Goal: Task Accomplishment & Management: Manage account settings

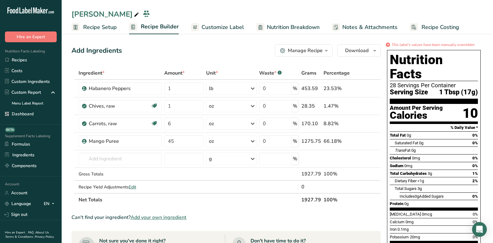
click at [42, 115] on link "Dashboard" at bounding box center [31, 114] width 62 height 11
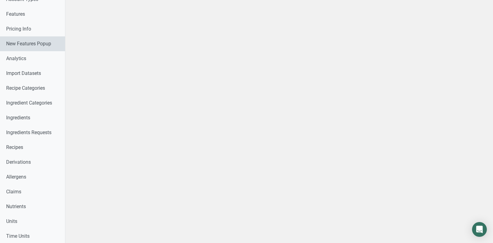
scroll to position [263, 0]
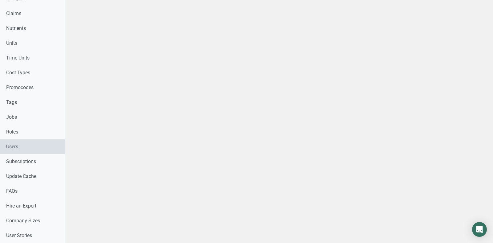
click at [14, 142] on link "Users" at bounding box center [32, 146] width 65 height 15
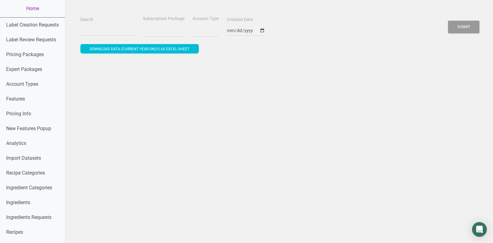
select select
click at [90, 32] on input "Search" at bounding box center [107, 30] width 55 height 11
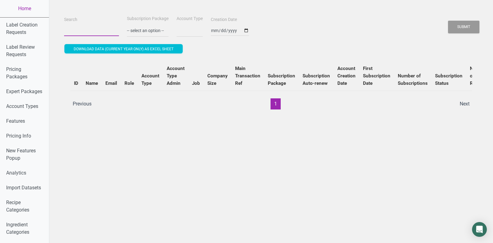
paste input "sam@sunsetlakecbd.com"
type input "sam@sunsetlakecbd.com"
select select
click at [448, 21] on button "Submit" at bounding box center [463, 27] width 31 height 13
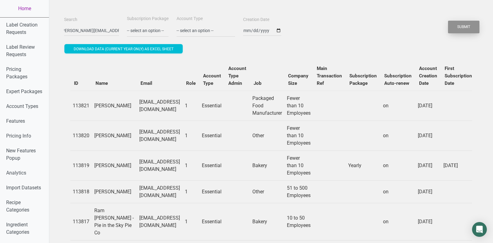
click at [472, 27] on button "Submit" at bounding box center [463, 27] width 31 height 13
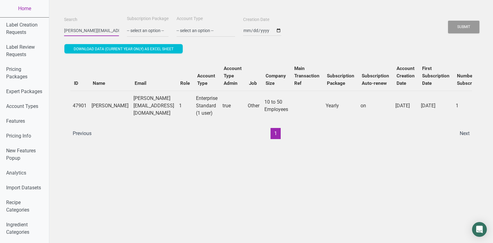
click at [98, 27] on input "sam@sunsetlakecbd.com" at bounding box center [91, 30] width 55 height 11
paste input "joe@middle-eats.ca"
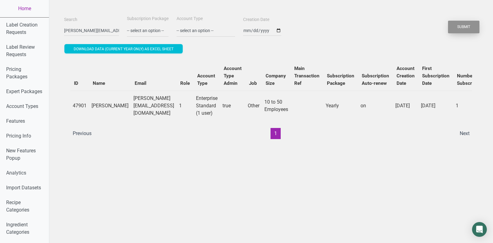
click at [467, 27] on button "Submit" at bounding box center [463, 27] width 31 height 13
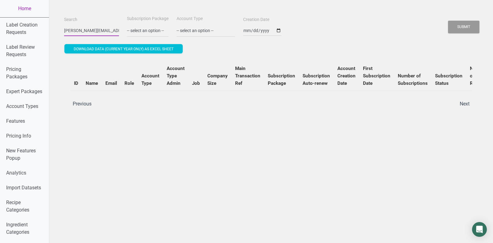
click at [87, 28] on input "joe@middle-eats.ca" at bounding box center [91, 30] width 55 height 11
paste input "sam@sunsetlakecbd.com"
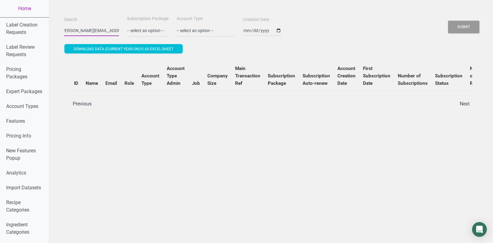
click at [448, 21] on button "Submit" at bounding box center [463, 27] width 31 height 13
click at [459, 30] on button "Submit" at bounding box center [463, 27] width 31 height 13
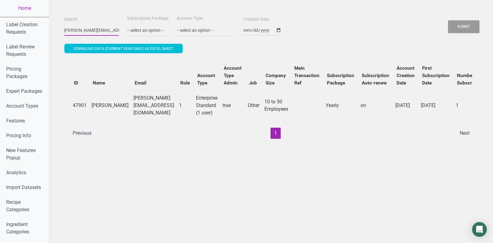
click at [86, 27] on input "sam@sunsetlakecbd.com" at bounding box center [91, 30] width 55 height 11
type input "preblestreet"
click at [448, 20] on button "Submit" at bounding box center [463, 26] width 31 height 13
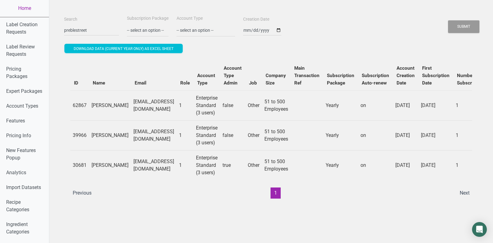
drag, startPoint x: 91, startPoint y: 161, endPoint x: 105, endPoint y: 167, distance: 15.1
click at [105, 167] on td "Joel Glatz" at bounding box center [110, 165] width 42 height 30
copy td "Joel Glatz"
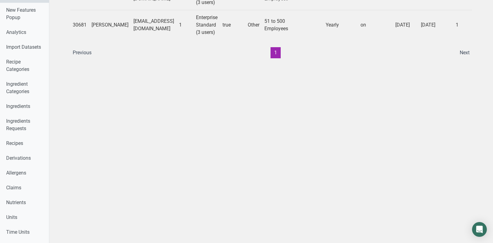
scroll to position [389, 0]
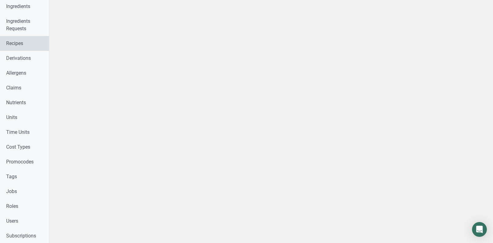
click at [15, 46] on link "Recipes" at bounding box center [24, 43] width 49 height 15
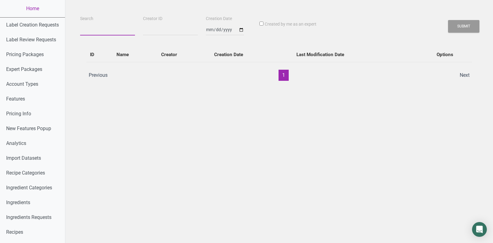
click at [98, 26] on input "Search" at bounding box center [107, 29] width 55 height 11
paste input "Joel Glatz"
type input "Joel Glatz"
click at [448, 20] on button "Submit" at bounding box center [463, 26] width 31 height 13
click at [458, 25] on button "Submit" at bounding box center [463, 26] width 31 height 13
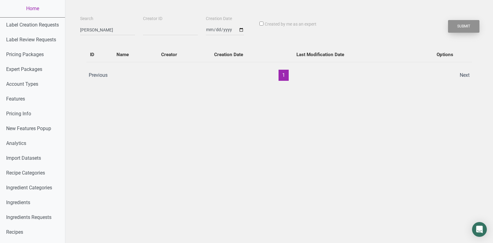
click at [458, 25] on button "Submit" at bounding box center [463, 26] width 31 height 13
click at [458, 23] on button "Submit" at bounding box center [463, 26] width 31 height 13
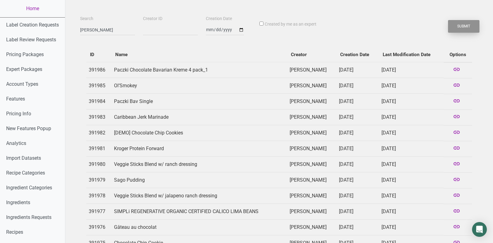
click at [458, 23] on button "Submit" at bounding box center [463, 26] width 31 height 13
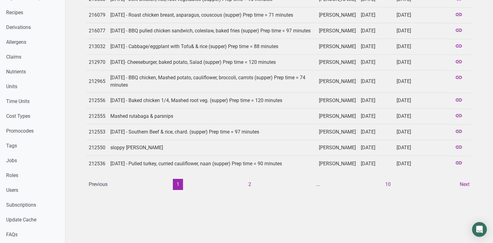
scroll to position [322, 0]
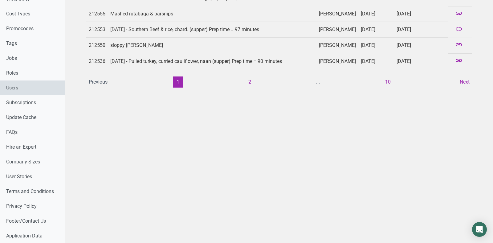
click at [32, 81] on link "Users" at bounding box center [32, 88] width 65 height 15
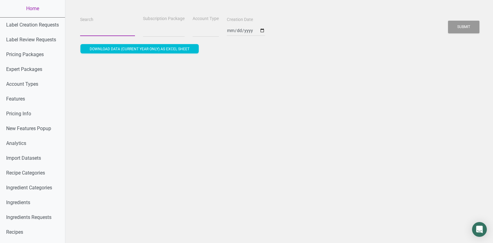
click at [109, 32] on input "Search" at bounding box center [107, 30] width 55 height 11
type input "prebl"
select select
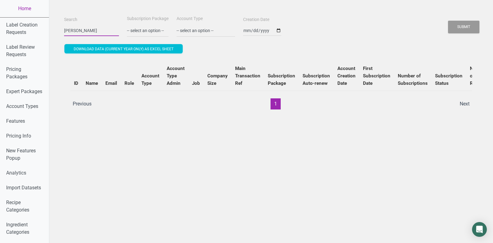
type input "preblestreet"
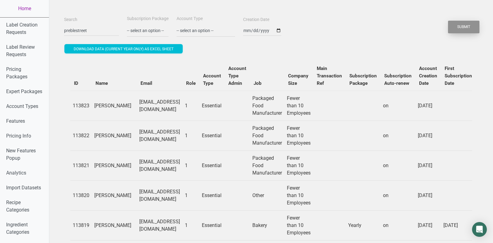
click at [464, 22] on button "Submit" at bounding box center [463, 27] width 31 height 13
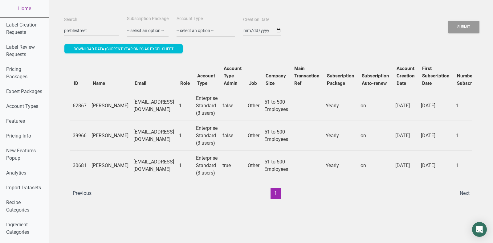
click at [25, 13] on link "Home" at bounding box center [24, 8] width 49 height 17
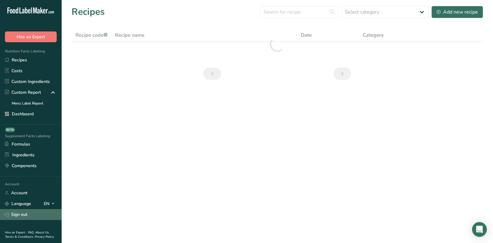
click at [13, 216] on link "Sign out" at bounding box center [31, 214] width 62 height 11
click at [28, 212] on link "Sign out" at bounding box center [31, 214] width 62 height 11
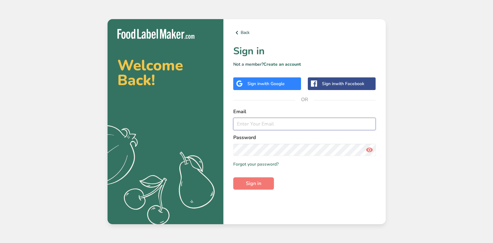
click at [263, 122] on input "email" at bounding box center [304, 124] width 143 height 12
paste input "olddutchfoods_migration@test.com"
type input "olddutchfoods_migration@test.com"
click at [257, 169] on form "Email olddutchfoods_migration@test.com Password Remember me Forgot your passwor…" at bounding box center [304, 149] width 143 height 82
click at [256, 156] on form "Email olddutchfoods_migration@test.com Password Remember me Forgot your passwor…" at bounding box center [304, 149] width 143 height 82
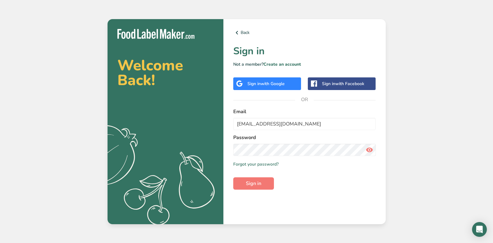
click at [367, 153] on icon at bounding box center [369, 149] width 7 height 11
click at [261, 175] on form "Email olddutchfoods_migration@test.com Password Remember me Forgot your passwor…" at bounding box center [304, 149] width 143 height 82
click at [261, 186] on span "Sign in" at bounding box center [253, 183] width 15 height 7
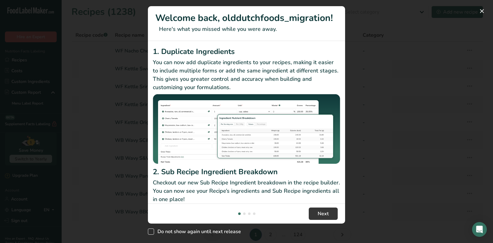
click at [204, 230] on span "Do not show again until next release" at bounding box center [197, 232] width 87 height 6
click at [152, 230] on input "Do not show again until next release" at bounding box center [150, 232] width 4 height 4
checkbox input "true"
click at [332, 212] on button "Next" at bounding box center [323, 214] width 29 height 12
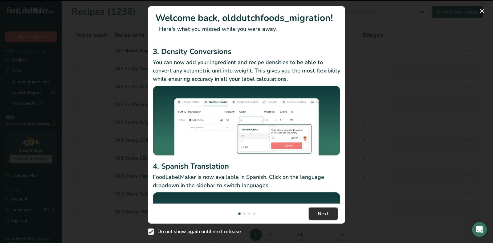
click at [332, 212] on button "Next" at bounding box center [323, 214] width 29 height 12
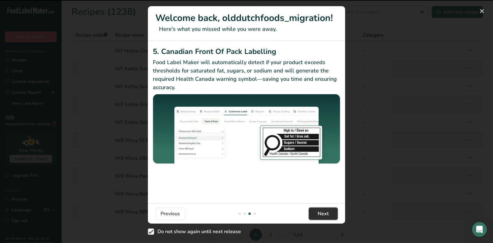
click at [332, 212] on button "Next" at bounding box center [323, 214] width 29 height 12
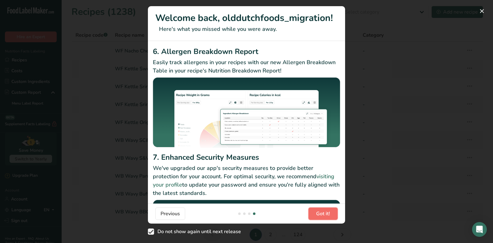
click at [332, 212] on button "Got it!" at bounding box center [323, 214] width 29 height 12
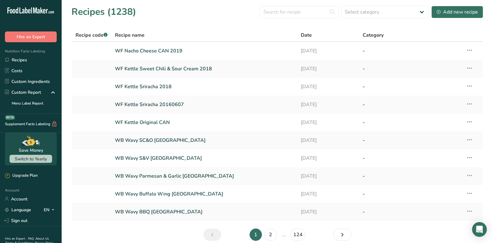
click at [332, 212] on link "11-08-2025" at bounding box center [328, 211] width 55 height 13
click at [150, 46] on link "WF Nacho Cheese CAN 2019" at bounding box center [204, 50] width 179 height 13
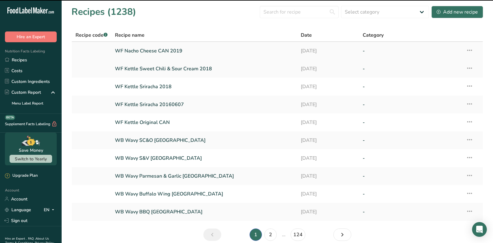
click at [167, 53] on link "WF Nacho Cheese CAN 2019" at bounding box center [204, 50] width 179 height 13
click at [179, 53] on link "WF Nacho Cheese CAN 2019" at bounding box center [204, 50] width 179 height 13
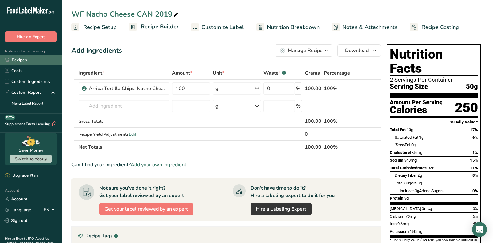
click at [47, 57] on link "Recipes" at bounding box center [31, 60] width 62 height 11
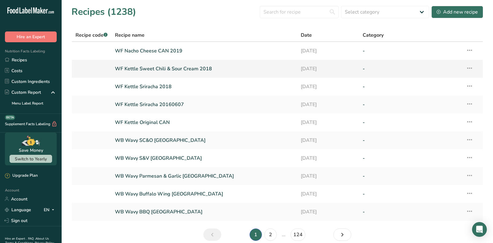
click at [147, 71] on link "WF Kettle Sweet Chili & Sour Cream 2018" at bounding box center [204, 68] width 179 height 13
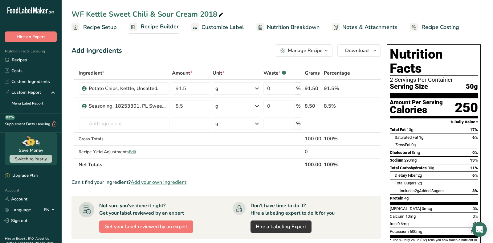
click at [106, 30] on span "Recipe Setup" at bounding box center [100, 27] width 34 height 8
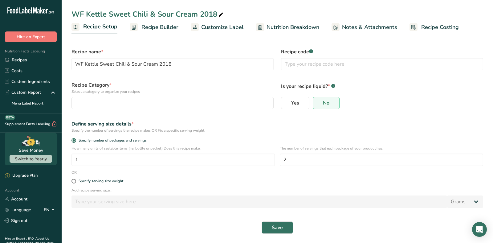
click at [158, 27] on span "Recipe Builder" at bounding box center [160, 27] width 37 height 8
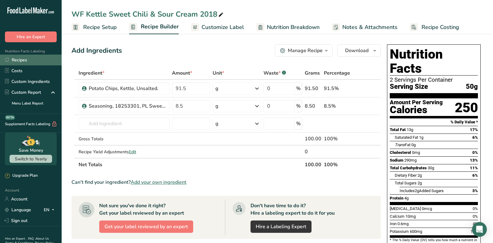
click at [34, 62] on link "Recipes" at bounding box center [31, 60] width 62 height 11
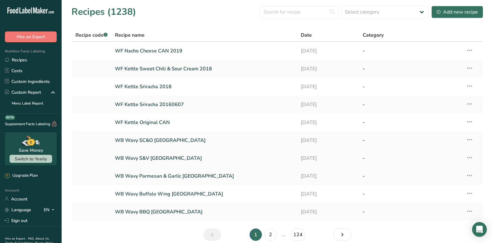
click at [142, 155] on link "WB Wavy S&V USA" at bounding box center [204, 158] width 179 height 13
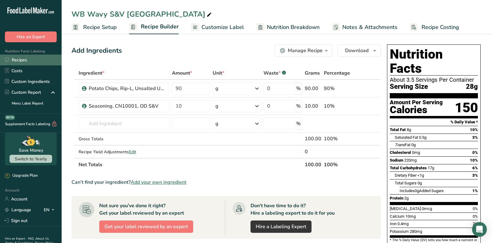
click at [35, 61] on link "Recipes" at bounding box center [31, 60] width 62 height 11
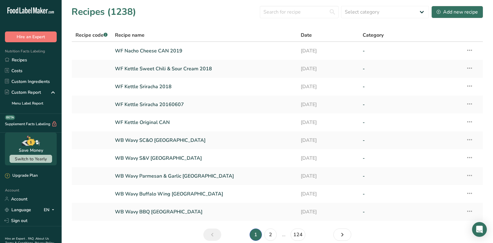
scroll to position [27, 0]
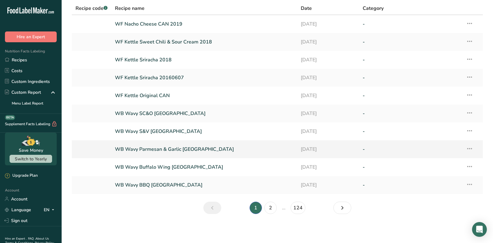
click at [149, 156] on td "WB Wavy Parmesan & Garlic USA" at bounding box center [204, 149] width 186 height 18
click at [147, 149] on link "WB Wavy Parmesan & Garlic USA" at bounding box center [204, 149] width 179 height 13
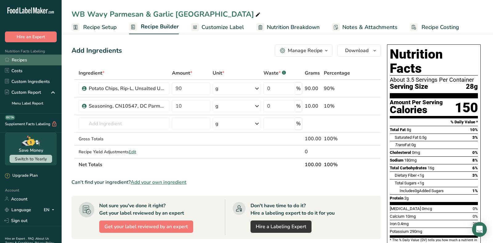
click at [37, 58] on link "Recipes" at bounding box center [31, 60] width 62 height 11
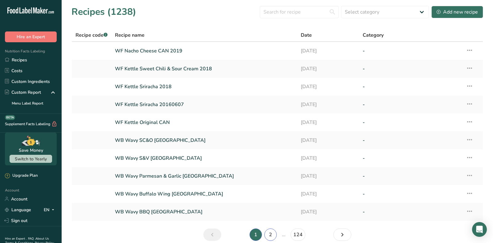
click at [270, 235] on link "2" at bounding box center [271, 235] width 12 height 12
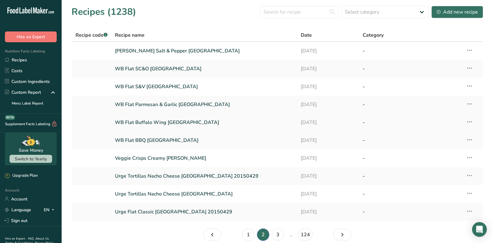
click at [127, 127] on link "WB Flat Buffalo Wing USA" at bounding box center [204, 122] width 179 height 13
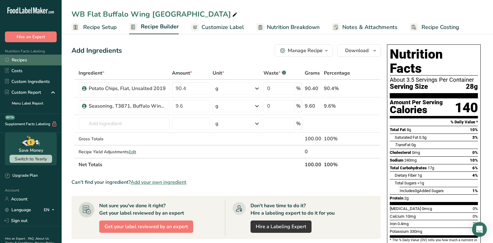
click at [33, 64] on link "Recipes" at bounding box center [31, 60] width 62 height 11
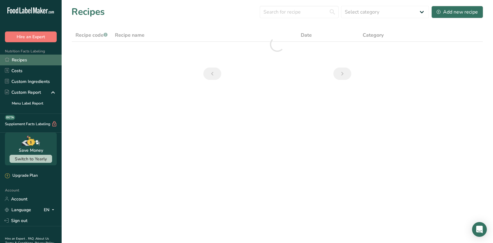
click at [31, 60] on link "Recipes" at bounding box center [31, 60] width 62 height 11
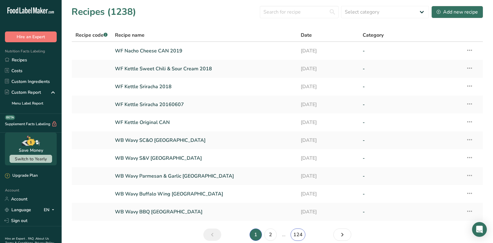
click at [296, 234] on link "124" at bounding box center [298, 235] width 15 height 12
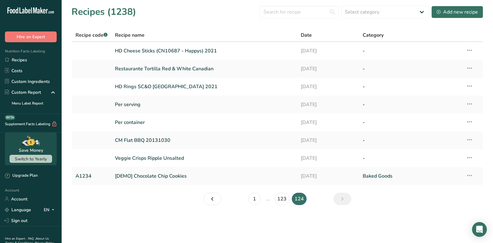
click at [158, 106] on link "Per serving" at bounding box center [204, 104] width 179 height 13
click at [164, 52] on link "HD Cheese Sticks (CN10687 - Happys) 2021" at bounding box center [204, 50] width 179 height 13
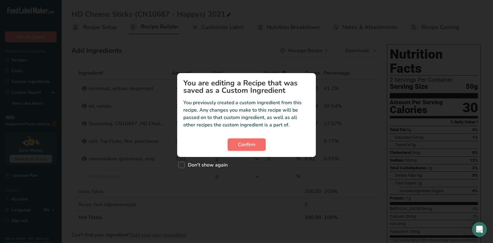
click at [250, 145] on span "Confirm" at bounding box center [247, 144] width 18 height 7
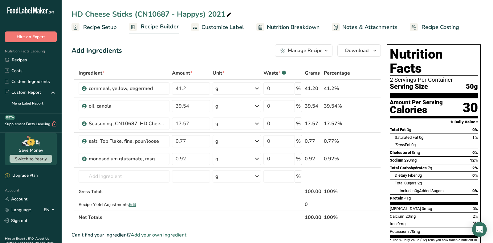
click at [211, 43] on div "Add Ingredients Manage Recipe Delete Recipe Duplicate Recipe Scale Recipe Save …" at bounding box center [228, 239] width 313 height 395
click at [212, 46] on div "Add Ingredients Manage Recipe Delete Recipe Duplicate Recipe Scale Recipe Save …" at bounding box center [227, 50] width 310 height 12
click at [175, 46] on div "Add Ingredients Manage Recipe Delete Recipe Duplicate Recipe Scale Recipe Save …" at bounding box center [227, 50] width 310 height 12
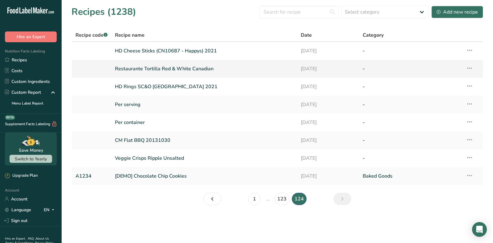
click at [131, 68] on link "Restaurante Tortilla Red & White Canadian" at bounding box center [204, 68] width 179 height 13
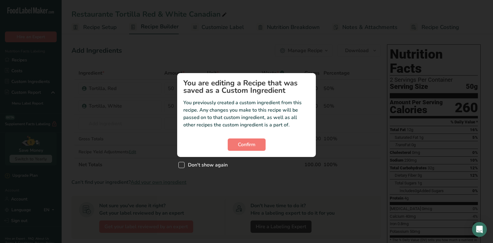
click at [188, 164] on span "Don't show again" at bounding box center [206, 165] width 43 height 6
click at [183, 164] on input "Don't show again" at bounding box center [181, 165] width 4 height 4
checkbox input "true"
click at [247, 145] on span "Confirm" at bounding box center [247, 144] width 18 height 7
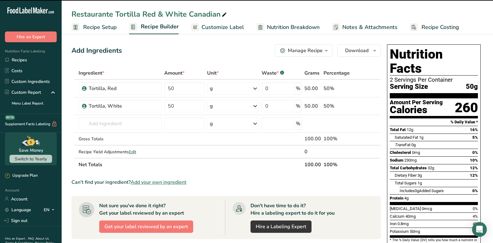
click at [217, 40] on section "Add Ingredients Manage Recipe Delete Recipe Duplicate Recipe Scale Recipe Save …" at bounding box center [278, 213] width 432 height 362
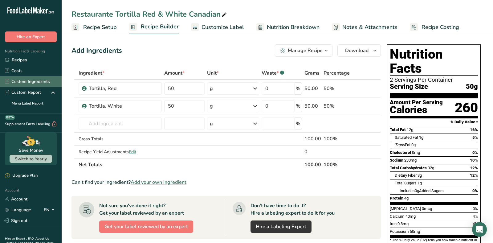
click at [30, 80] on link "Custom Ingredients" at bounding box center [31, 81] width 62 height 11
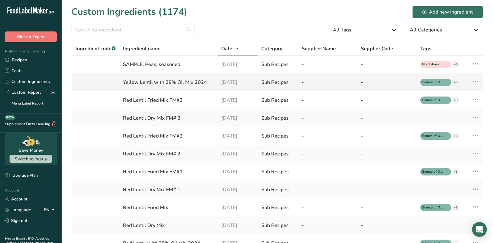
click at [155, 84] on div "Yellow Lentil with 28% Oil Mix 2024" at bounding box center [168, 82] width 91 height 7
click at [137, 130] on td "Red Lentil Fried Mix FM#2" at bounding box center [168, 136] width 98 height 18
click at [137, 138] on div "Red Lentil Fried Mix FM#2" at bounding box center [168, 135] width 91 height 7
click at [158, 154] on div "Red Lentil Dry Mix FM# 2" at bounding box center [168, 153] width 91 height 7
click at [150, 65] on div "SAMPLE, Peas, seasoned" at bounding box center [168, 64] width 91 height 7
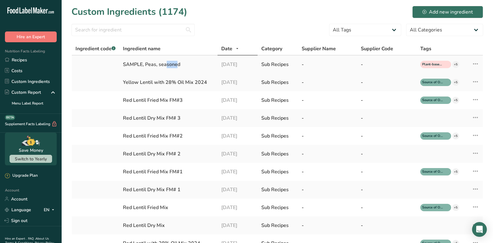
click at [150, 65] on div "SAMPLE, Peas, seasoned" at bounding box center [168, 64] width 91 height 7
click at [96, 49] on span "Ingredient code .a-a{fill:#347362;}.b-a{fill:#fff;}" at bounding box center [96, 48] width 40 height 7
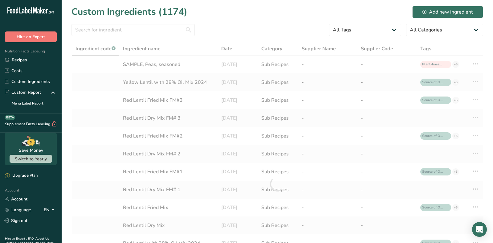
click at [158, 68] on div at bounding box center [278, 184] width 412 height 284
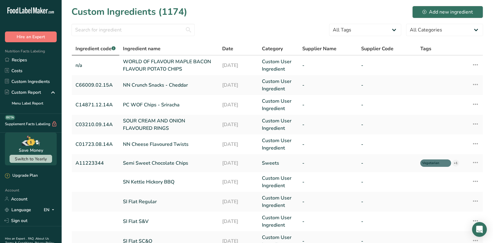
click at [97, 52] on span "Ingredient code .a-a{fill:#347362;}.b-a{fill:#fff;}" at bounding box center [96, 48] width 40 height 7
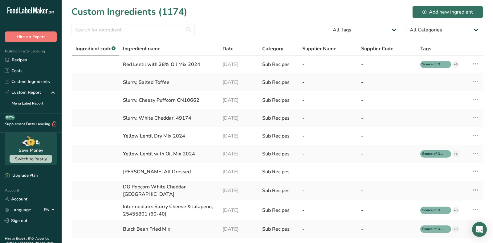
click at [97, 52] on span "Ingredient code .a-a{fill:#347362;}.b-a{fill:#fff;}" at bounding box center [96, 48] width 40 height 7
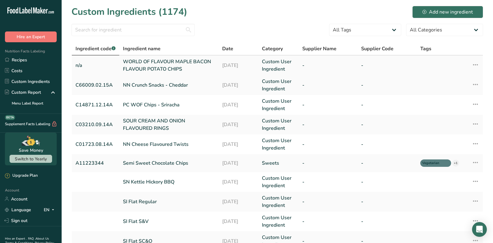
click at [141, 63] on link "WORLD OF FLAVOUR MAPLE BACON FLAVOUR POTATO CHIPS" at bounding box center [169, 65] width 92 height 15
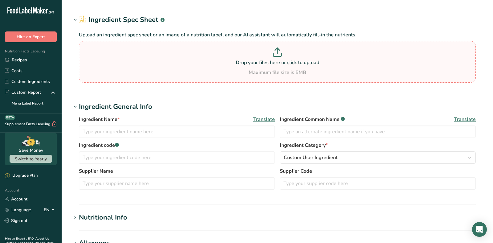
type input "WORLD OF FLAVOUR MAPLE BACON FLAVOUR POTATO CHIPS"
type input "n/a"
type input "100"
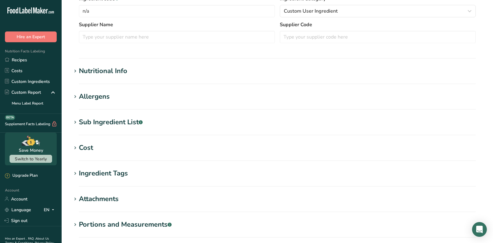
scroll to position [138, 0]
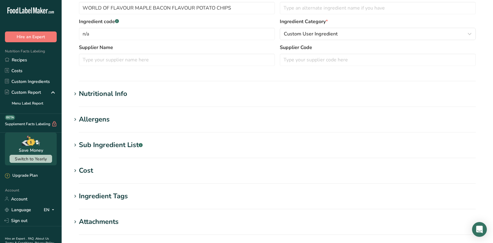
click at [105, 97] on div "Nutritional Info" at bounding box center [103, 94] width 48 height 10
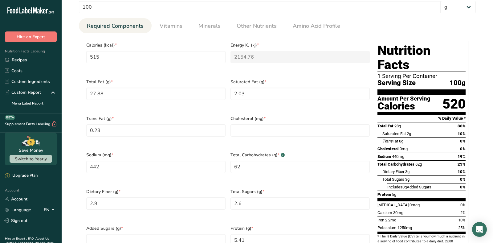
scroll to position [250, 0]
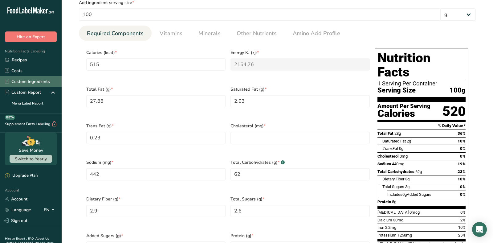
click at [25, 81] on link "Custom Ingredients" at bounding box center [31, 81] width 62 height 11
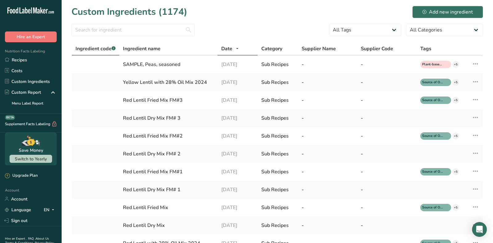
click at [102, 49] on span "Ingredient code .a-a{fill:#347362;}.b-a{fill:#fff;}" at bounding box center [96, 48] width 40 height 7
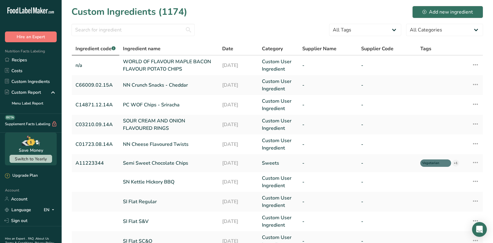
drag, startPoint x: 165, startPoint y: 119, endPoint x: 169, endPoint y: 1, distance: 118.2
click at [0, 0] on div ".a-20{fill:#fff;} Hire an Expert Nutrition Facts Labeling Recipes Costs Custom …" at bounding box center [246, 199] width 493 height 399
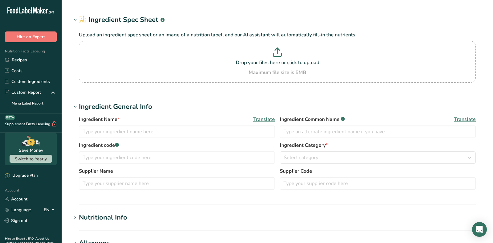
type input "SOUR CREAM AND ONION FLAVOURED RINGS"
type input "C03210.09.14A"
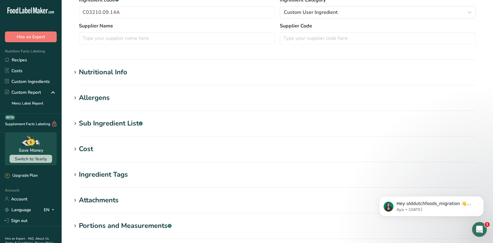
click at [103, 77] on section "Nutritional Info Serving Size .a-a{fill:#347362;}.b-a{fill:#fff;} Add ingredien…" at bounding box center [278, 76] width 412 height 18
click at [109, 67] on div "Nutritional Info" at bounding box center [103, 72] width 48 height 10
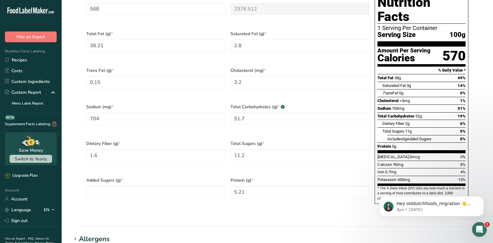
scroll to position [311, 0]
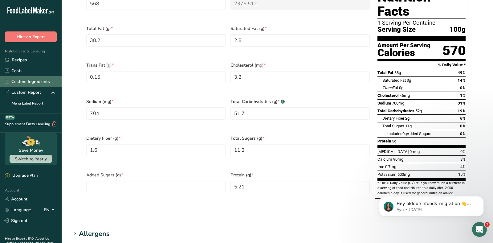
click at [38, 80] on link "Custom Ingredients" at bounding box center [31, 81] width 62 height 11
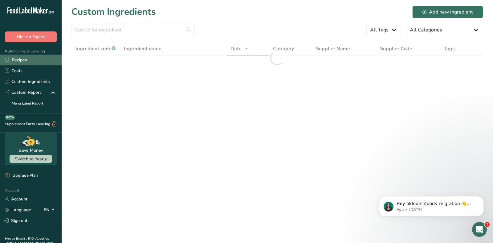
click at [39, 59] on link "Recipes" at bounding box center [31, 60] width 62 height 11
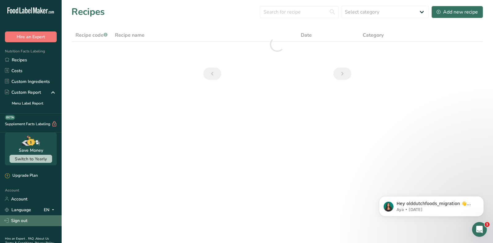
click at [23, 221] on link "Sign out" at bounding box center [31, 220] width 62 height 11
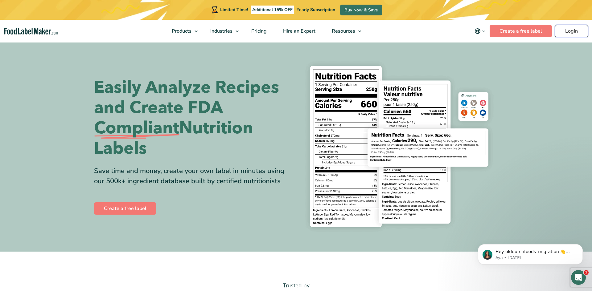
click at [569, 32] on link "Login" at bounding box center [571, 31] width 33 height 12
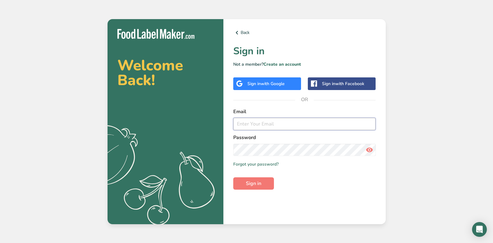
click at [286, 118] on input "email" at bounding box center [304, 124] width 143 height 12
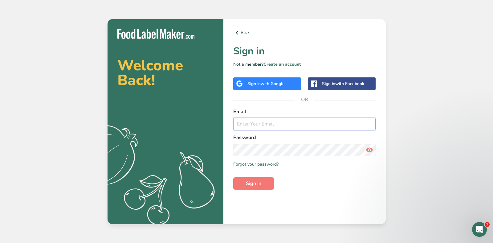
paste input "[EMAIL_ADDRESS][DOMAIN_NAME]"
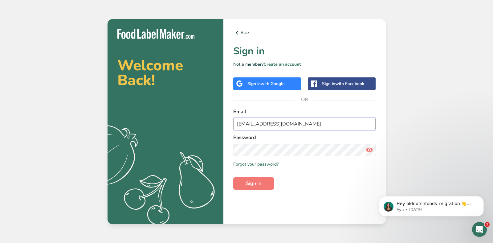
type input "[EMAIL_ADDRESS][DOMAIN_NAME]"
click at [365, 148] on span at bounding box center [370, 150] width 12 height 12
click at [258, 183] on span "Sign in" at bounding box center [253, 183] width 15 height 7
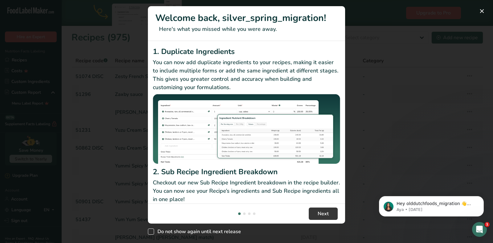
click at [187, 230] on span "Do not show again until next release" at bounding box center [197, 232] width 87 height 6
click at [152, 230] on input "Do not show again until next release" at bounding box center [150, 232] width 4 height 4
checkbox input "true"
click at [332, 214] on button "Next" at bounding box center [323, 214] width 29 height 12
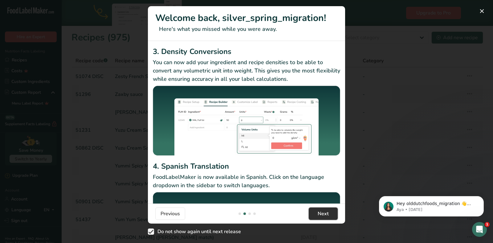
click at [326, 215] on span "Next" at bounding box center [323, 213] width 11 height 7
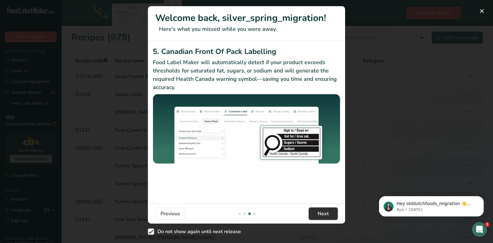
click at [326, 215] on span "Next" at bounding box center [323, 213] width 11 height 7
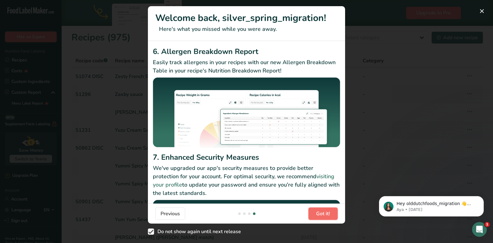
click at [326, 215] on span "Got it!" at bounding box center [323, 213] width 14 height 7
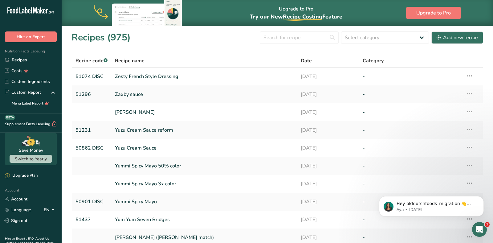
click at [326, 215] on link "[DATE]" at bounding box center [328, 219] width 55 height 13
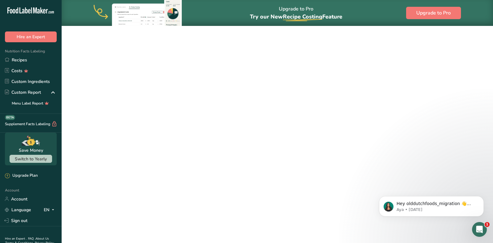
click at [326, 215] on link "[DATE]" at bounding box center [328, 219] width 55 height 13
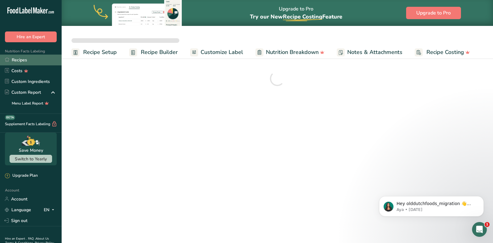
click at [42, 60] on link "Recipes" at bounding box center [31, 60] width 62 height 11
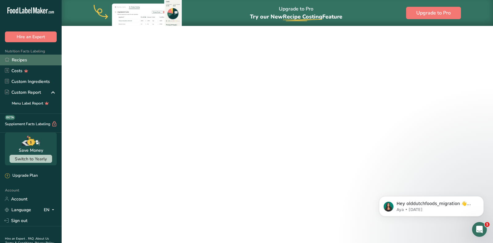
click at [42, 60] on link "Recipes" at bounding box center [31, 60] width 62 height 11
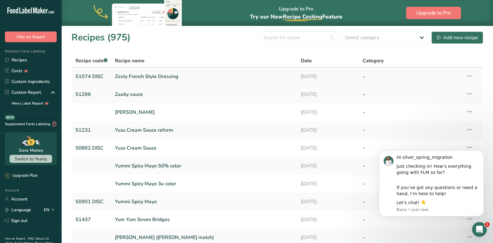
click at [150, 75] on link "Zesty French Style Dressing" at bounding box center [204, 76] width 179 height 13
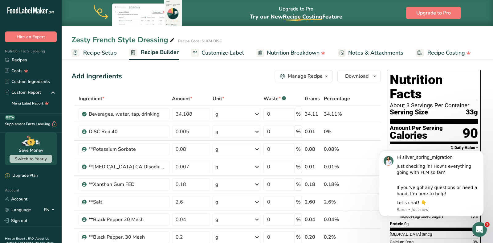
click at [483, 230] on icon "Open Intercom Messenger" at bounding box center [480, 230] width 10 height 10
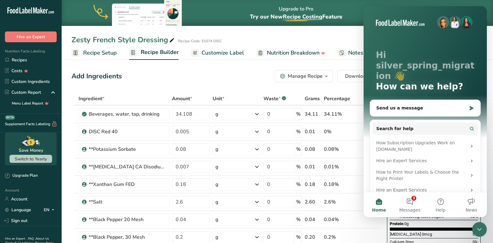
click at [483, 226] on icon "Close Intercom Messenger" at bounding box center [479, 229] width 7 height 7
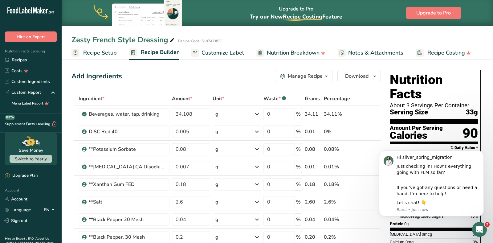
click at [481, 231] on icon "Open Intercom Messenger" at bounding box center [480, 230] width 10 height 10
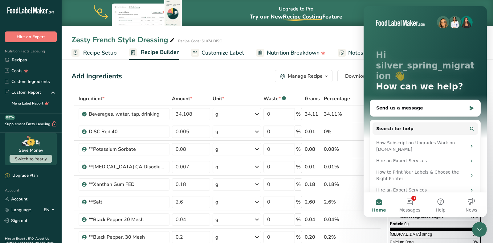
click at [481, 231] on icon "Close Intercom Messenger" at bounding box center [479, 229] width 7 height 7
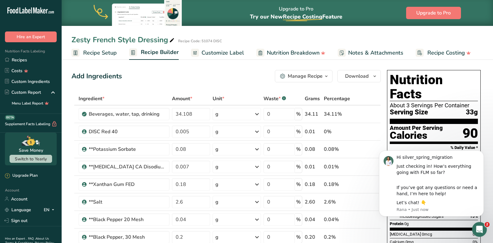
click at [214, 78] on div "Add Ingredients Manage Recipe Delete Recipe Duplicate Recipe Scale Recipe Save …" at bounding box center [227, 76] width 310 height 12
click at [485, 228] on div "Open Intercom Messenger" at bounding box center [480, 229] width 20 height 20
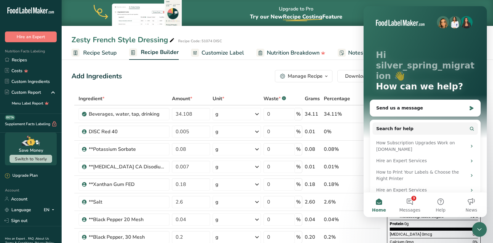
click at [477, 230] on icon "Close Intercom Messenger" at bounding box center [479, 229] width 7 height 7
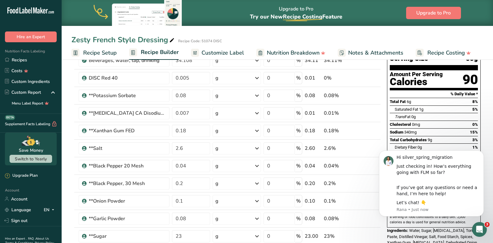
scroll to position [56, 0]
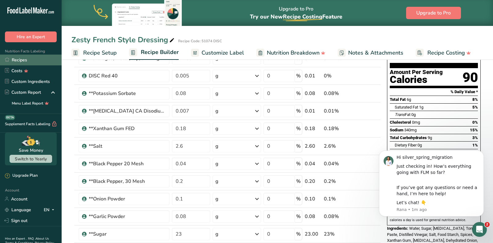
click at [29, 62] on link "Recipes" at bounding box center [31, 60] width 62 height 11
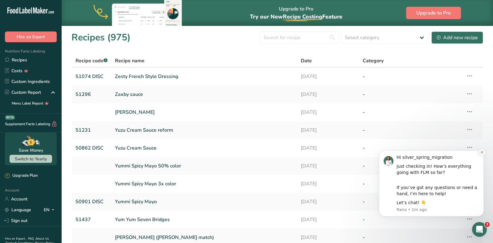
click at [482, 153] on icon "Dismiss notification" at bounding box center [482, 152] width 3 height 3
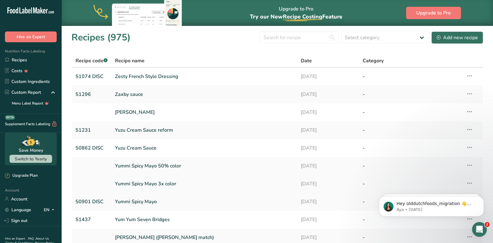
scroll to position [53, 0]
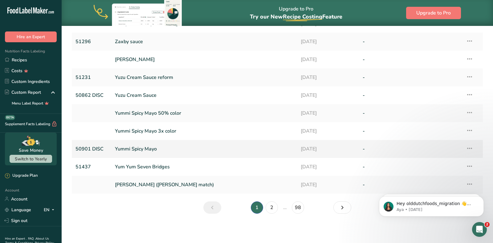
click at [139, 150] on link "Yummi Spicy Mayo" at bounding box center [204, 148] width 179 height 13
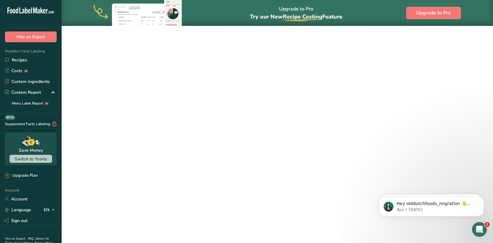
click at [146, 149] on main "Upgrade to Pro Try our New Recipe Costing .a-29{fill:none;stroke-linecap:round;…" at bounding box center [246, 148] width 493 height 296
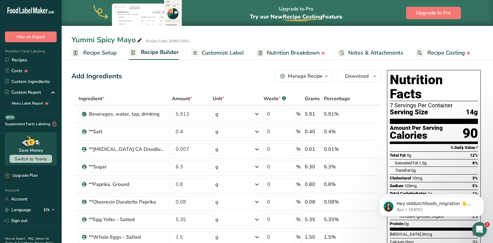
click at [440, 167] on div "Trans Fat 0g" at bounding box center [436, 171] width 83 height 8
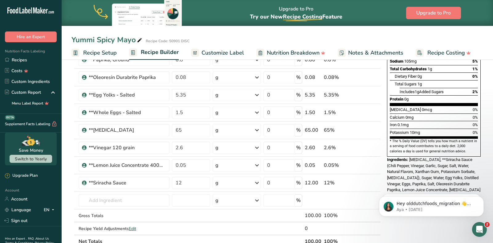
scroll to position [124, 0]
click at [31, 76] on link "Custom Ingredients" at bounding box center [31, 81] width 62 height 11
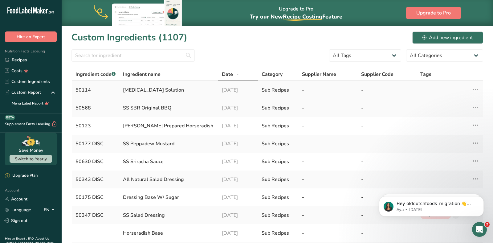
scroll to position [156, 0]
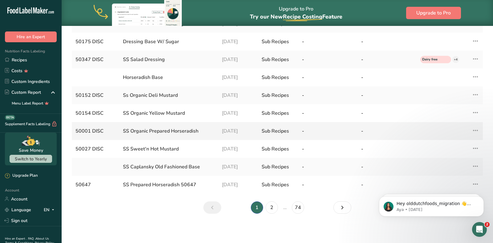
click at [143, 132] on div "SS Organic Prepared Horseradish" at bounding box center [169, 130] width 92 height 7
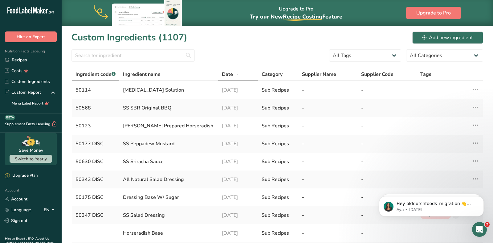
click at [107, 72] on span "Ingredient code .a-a{fill:#347362;}.b-a{fill:#fff;}" at bounding box center [96, 74] width 40 height 7
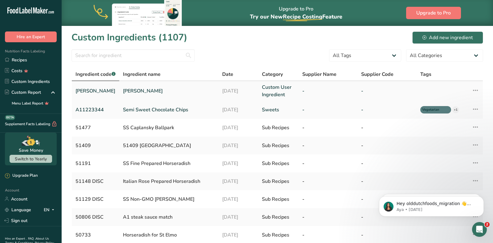
click at [146, 89] on link "[PERSON_NAME]" at bounding box center [169, 90] width 92 height 7
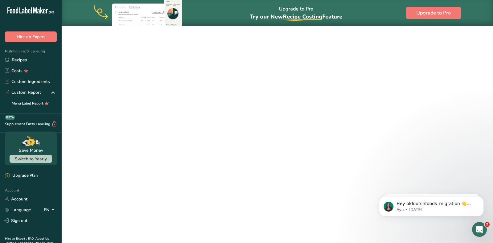
click at [146, 89] on link "[PERSON_NAME]" at bounding box center [169, 90] width 92 height 7
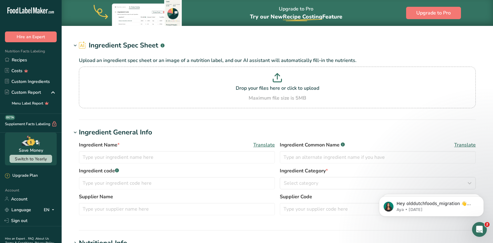
type input "[PERSON_NAME]"
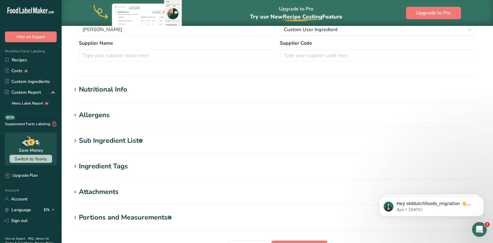
scroll to position [191, 0]
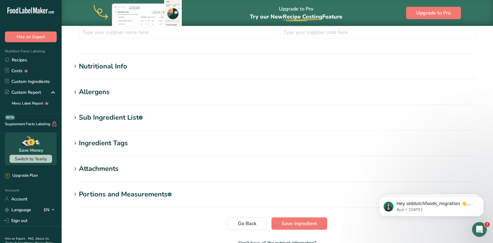
click at [119, 75] on section "Nutritional Info Serving Size .a-a{fill:#347362;}.b-a{fill:#fff;} Add ingredien…" at bounding box center [278, 70] width 412 height 18
click at [118, 70] on div "Nutritional Info" at bounding box center [103, 66] width 48 height 10
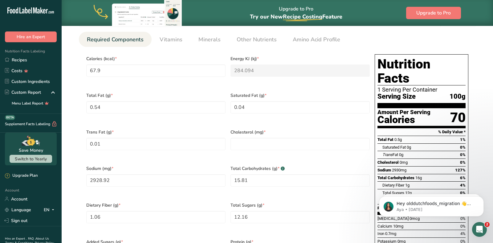
scroll to position [183, 0]
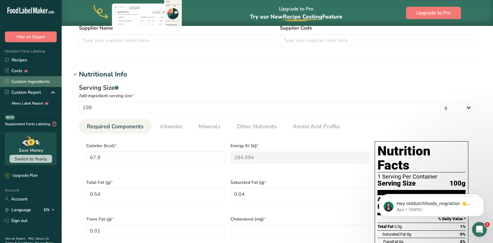
click at [30, 82] on link "Custom Ingredients" at bounding box center [31, 81] width 62 height 11
